Goal: Information Seeking & Learning: Check status

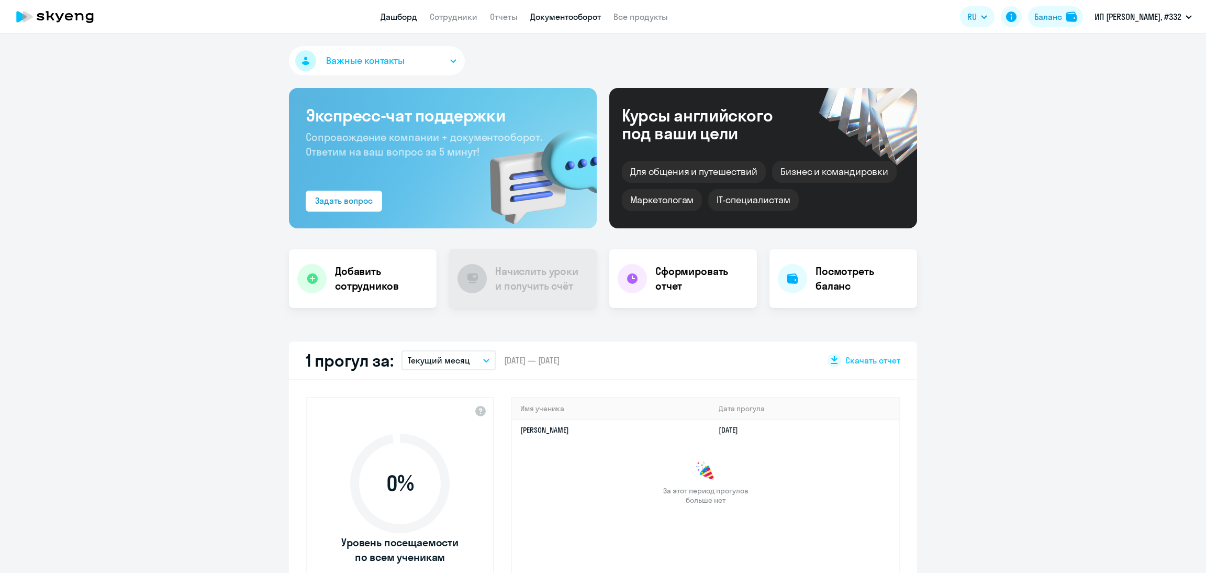
click at [557, 19] on link "Документооборот" at bounding box center [565, 17] width 71 height 10
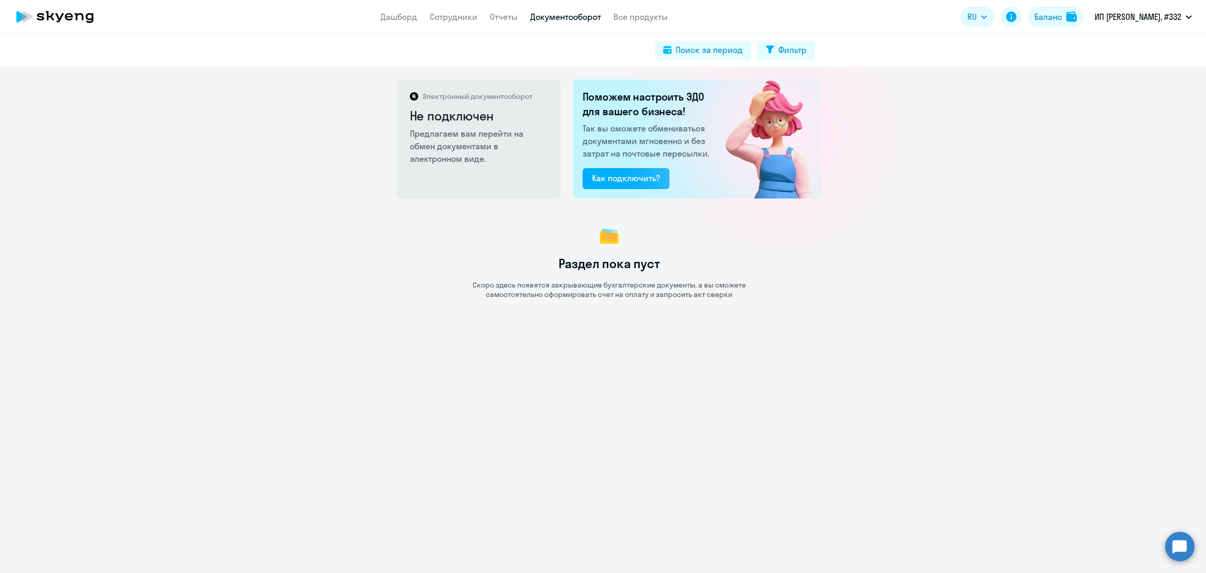
click at [472, 4] on app-header "Дашборд Сотрудники Отчеты Документооборот Все продукты Дашборд Сотрудники Отчет…" at bounding box center [603, 17] width 1206 height 34
click at [444, 25] on app-header "Дашборд Сотрудники Отчеты Документооборот Все продукты Дашборд Сотрудники Отчет…" at bounding box center [603, 17] width 1206 height 34
click at [453, 15] on link "Сотрудники" at bounding box center [454, 17] width 48 height 10
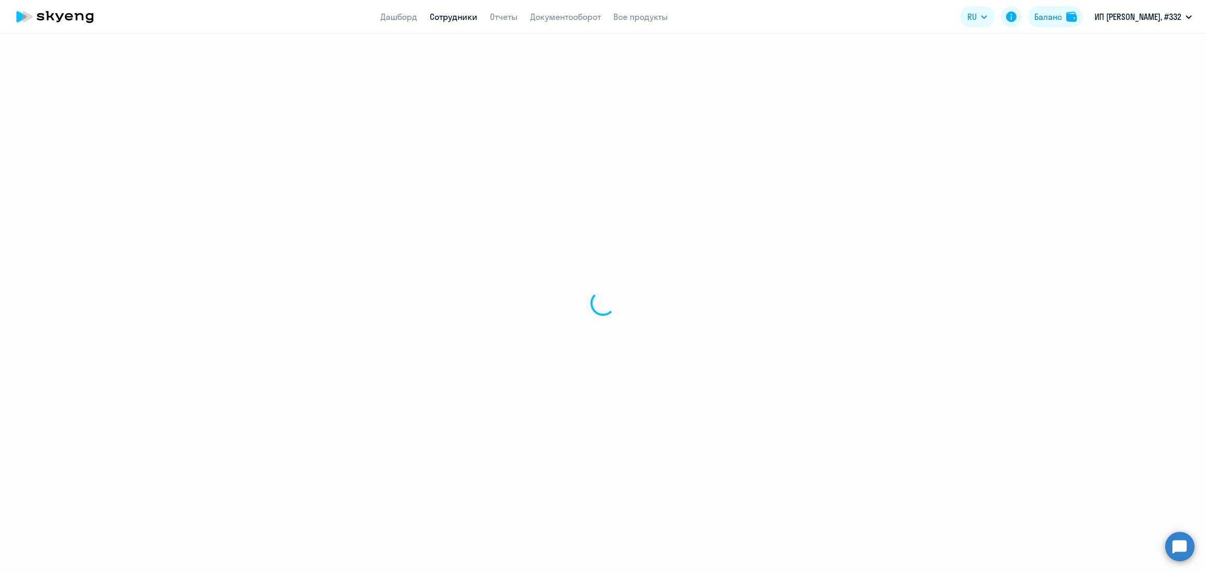
select select "30"
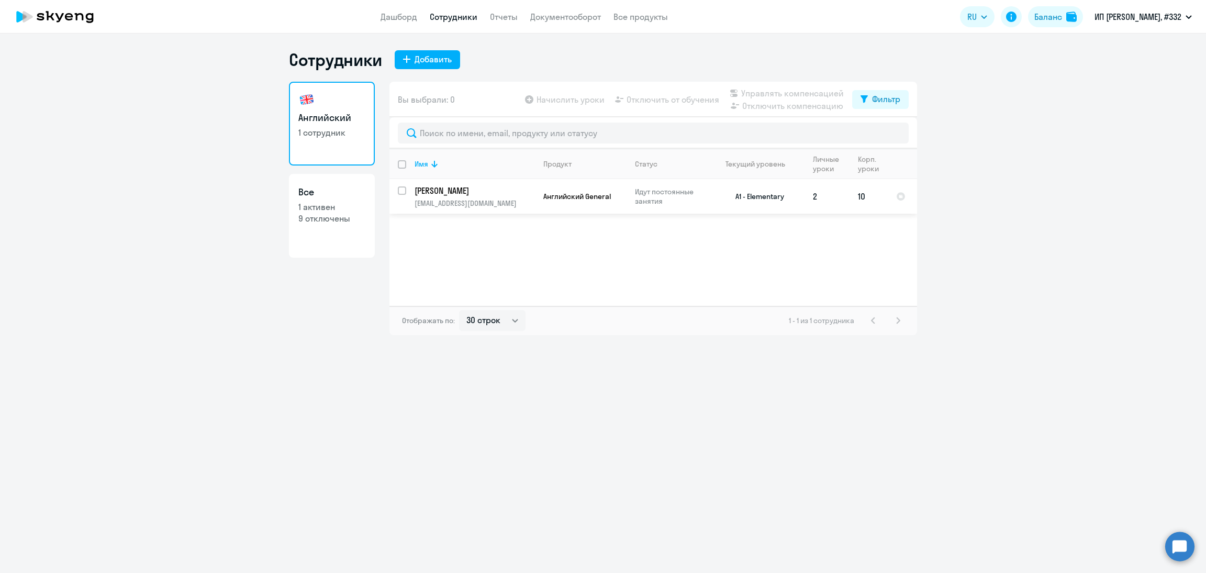
click at [639, 204] on p "Идут постоянные занятия" at bounding box center [671, 196] width 72 height 19
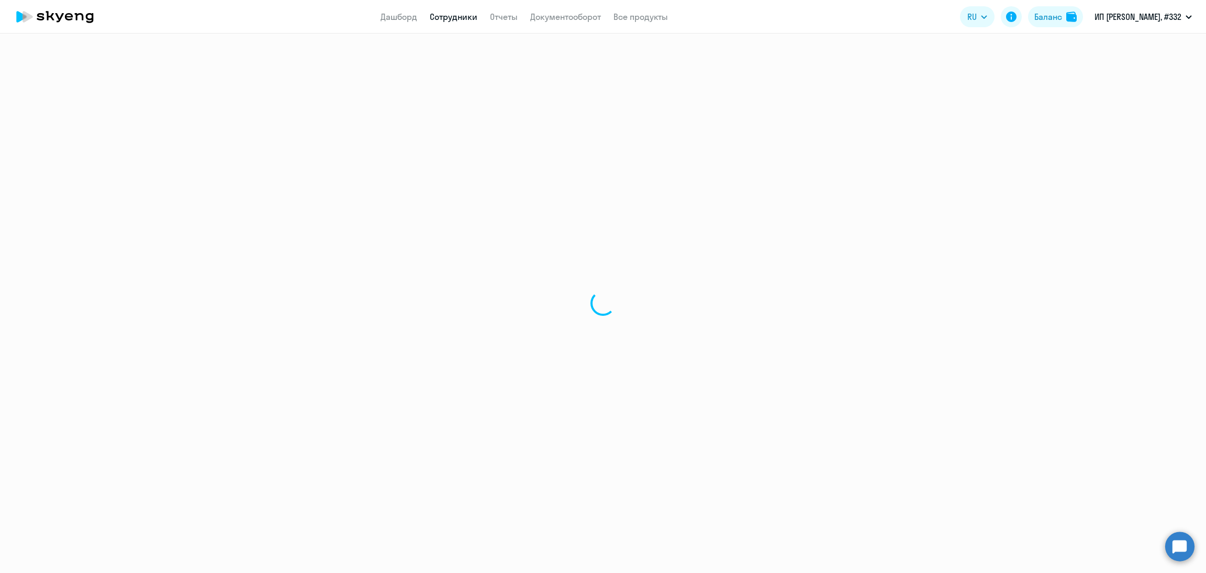
select select "english"
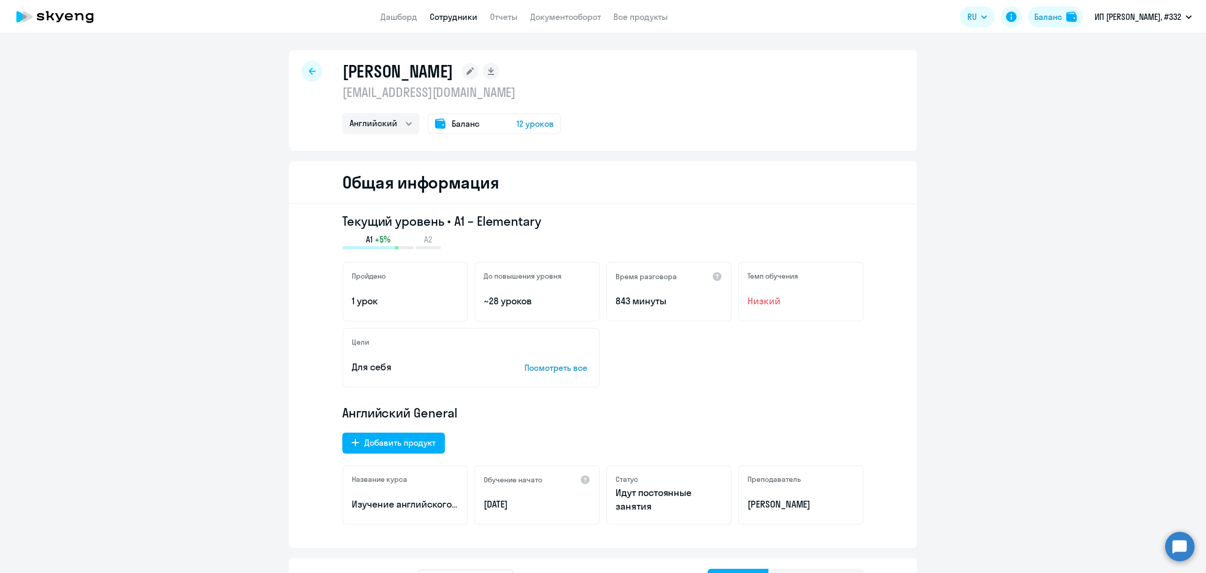
click at [302, 66] on div at bounding box center [312, 71] width 21 height 21
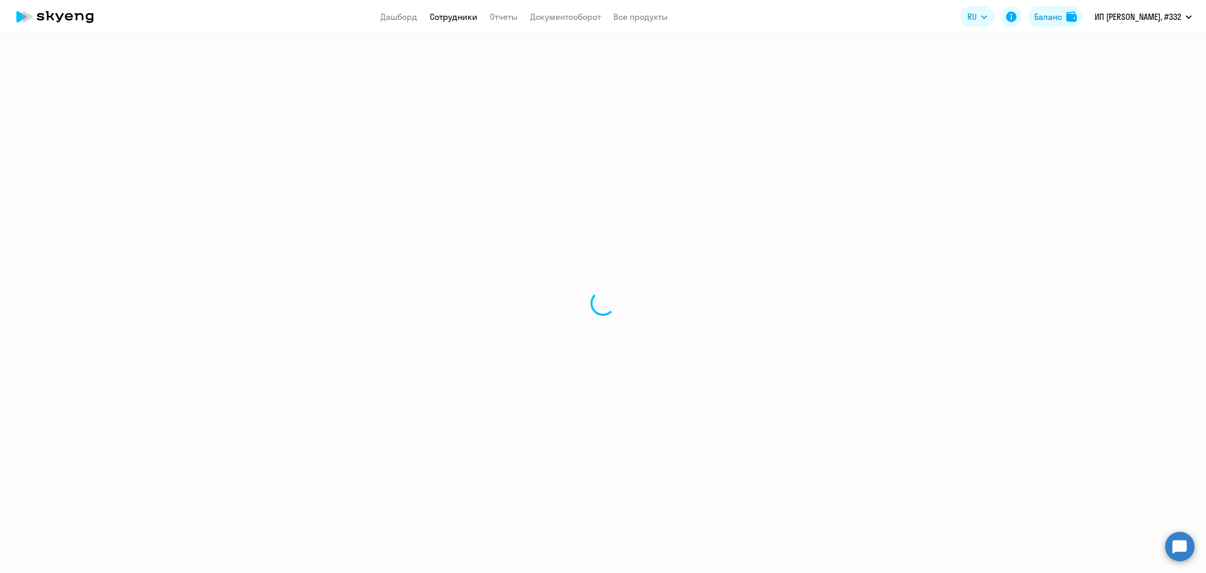
select select "30"
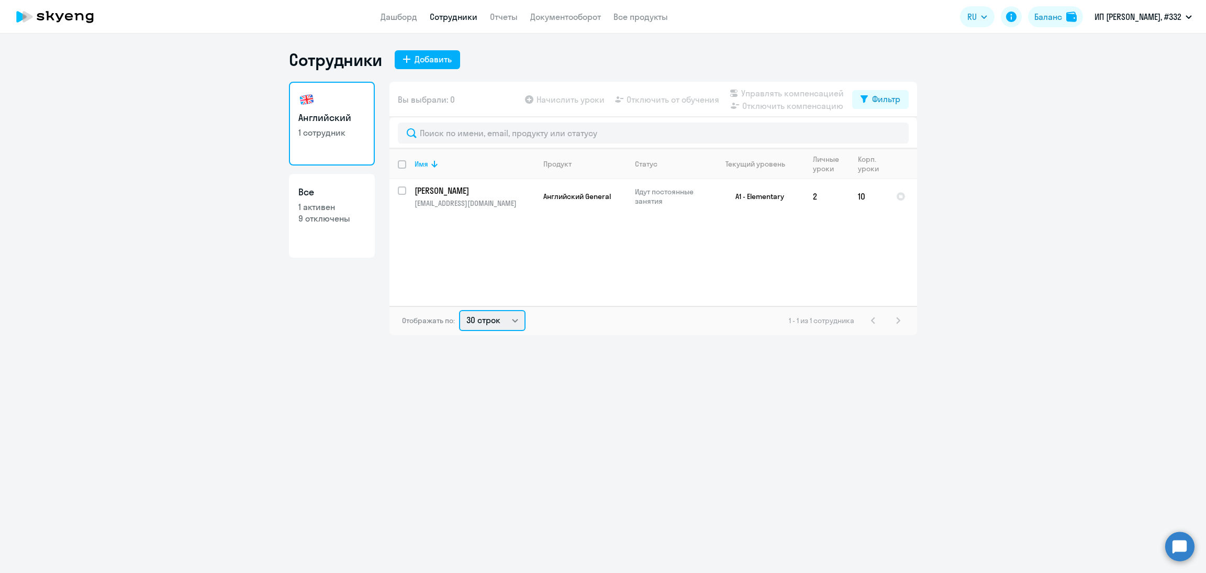
click at [495, 310] on select "30 строк 50 строк 100 строк" at bounding box center [492, 320] width 66 height 21
drag, startPoint x: 494, startPoint y: 322, endPoint x: 413, endPoint y: 269, distance: 97.1
click at [494, 321] on select "30 строк 50 строк 100 строк" at bounding box center [492, 320] width 66 height 21
click at [740, 211] on td "A1 - Elementary" at bounding box center [755, 196] width 97 height 35
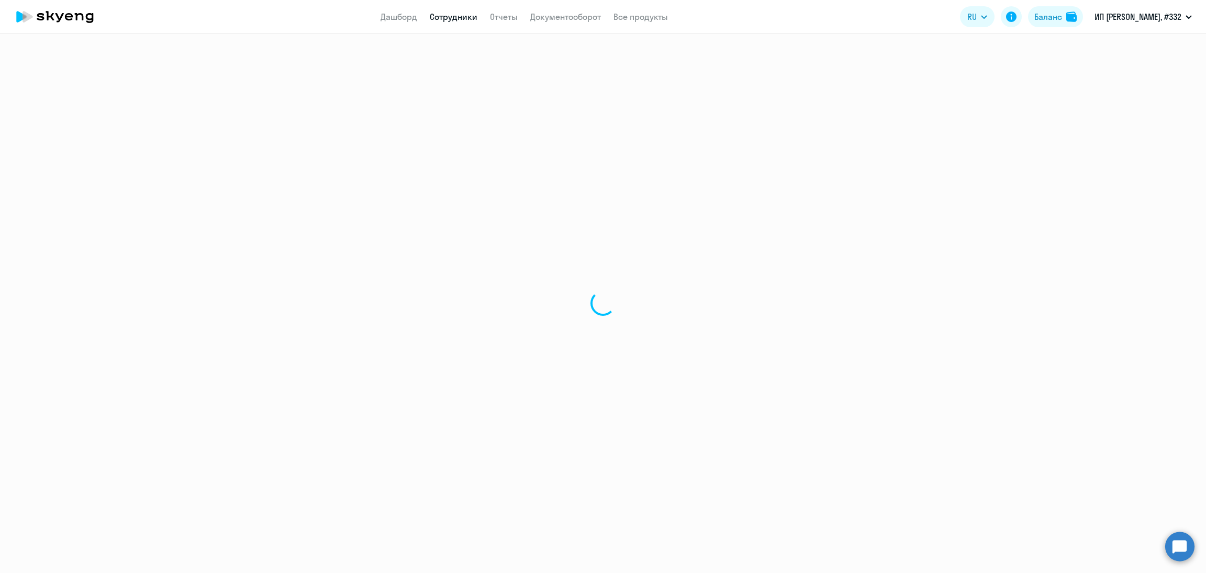
select select "english"
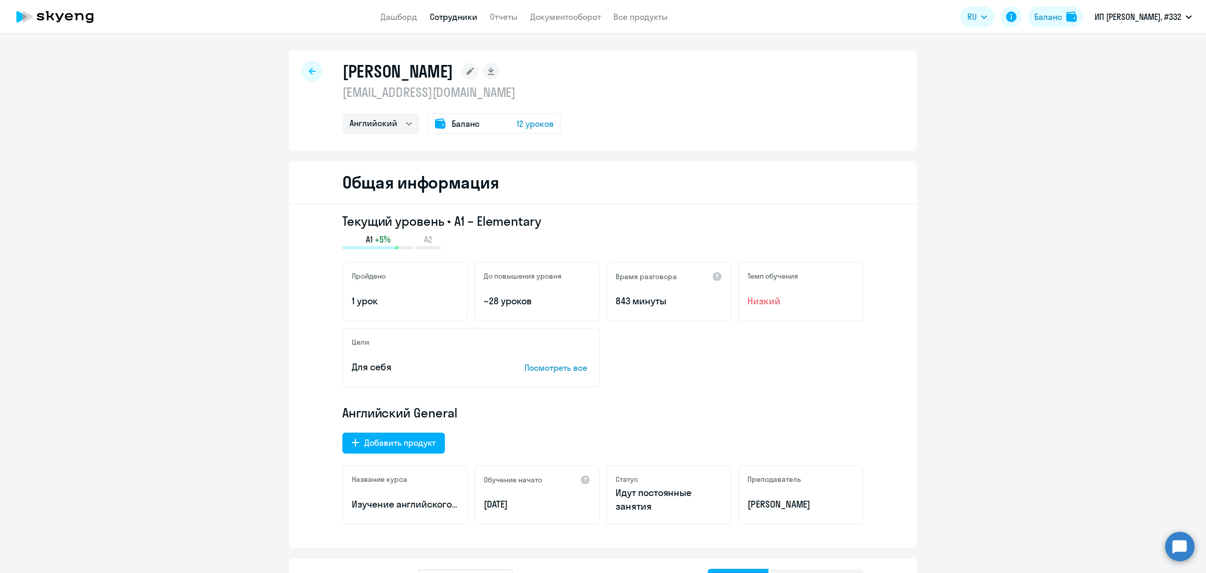
click at [476, 130] on div "Баланс 12 уроков" at bounding box center [495, 123] width 134 height 21
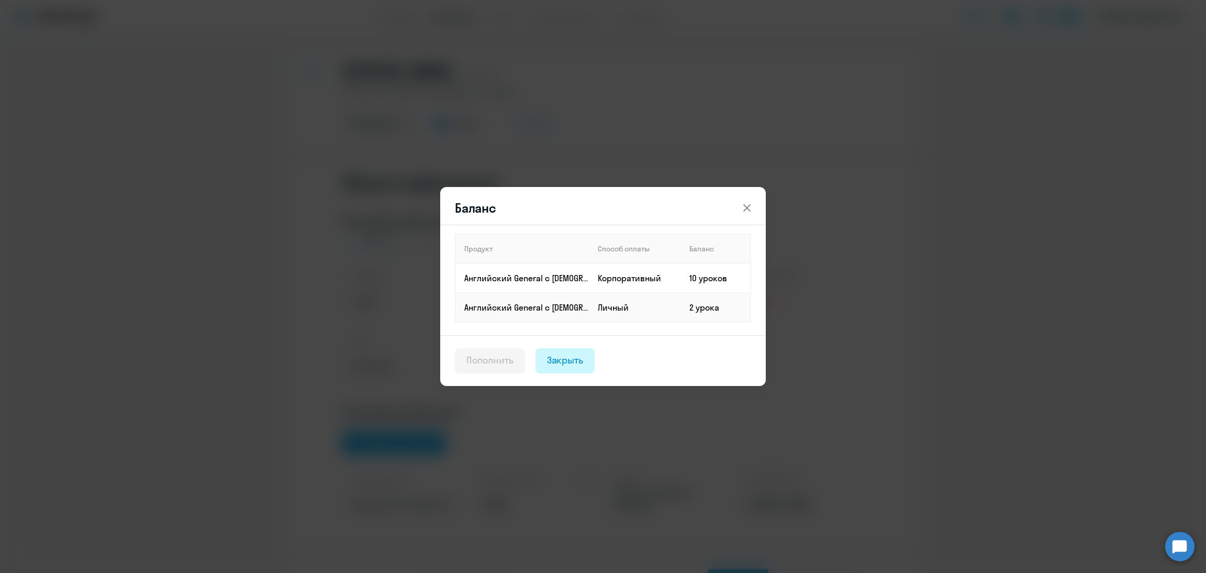
click at [586, 365] on button "Закрыть" at bounding box center [566, 360] width 60 height 25
